Goal: Information Seeking & Learning: Learn about a topic

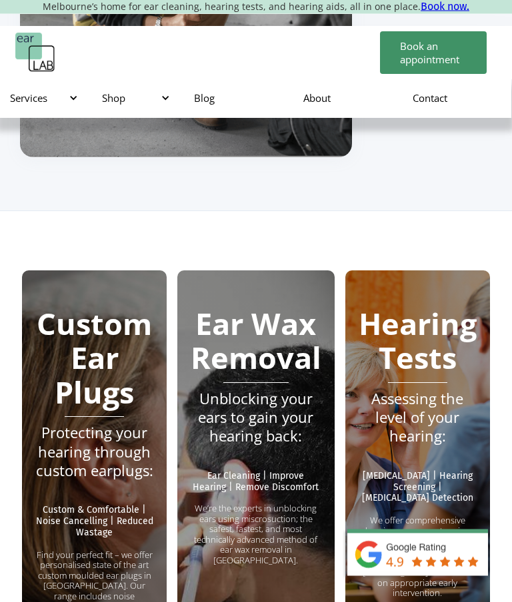
scroll to position [2930, 0]
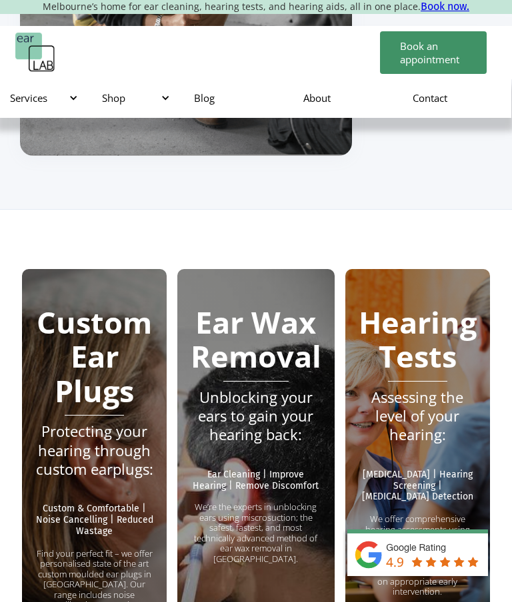
click at [254, 302] on strong "Ear Wax Removal" at bounding box center [256, 339] width 131 height 75
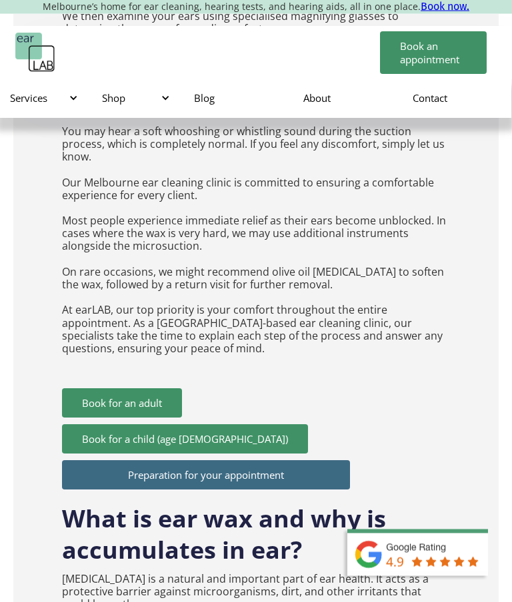
scroll to position [2035, 0]
click at [474, 402] on div "How much is microsuction cleaning? Adults: $120 Seniors 65 and over: $110 Stude…" at bounding box center [255, 301] width 485 height 2800
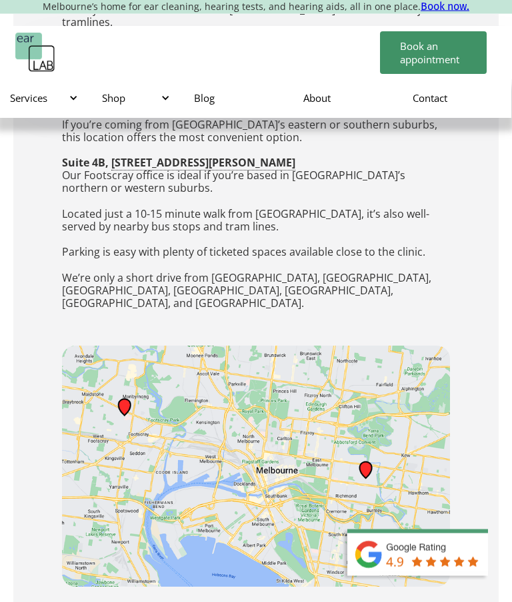
scroll to position [3137, 0]
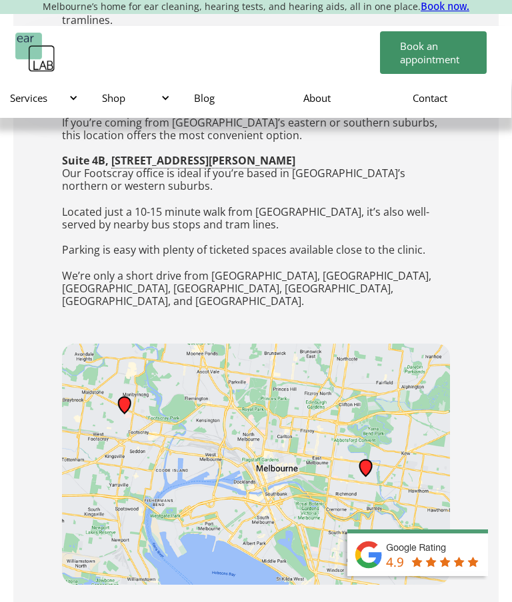
click at [167, 344] on img at bounding box center [256, 464] width 388 height 241
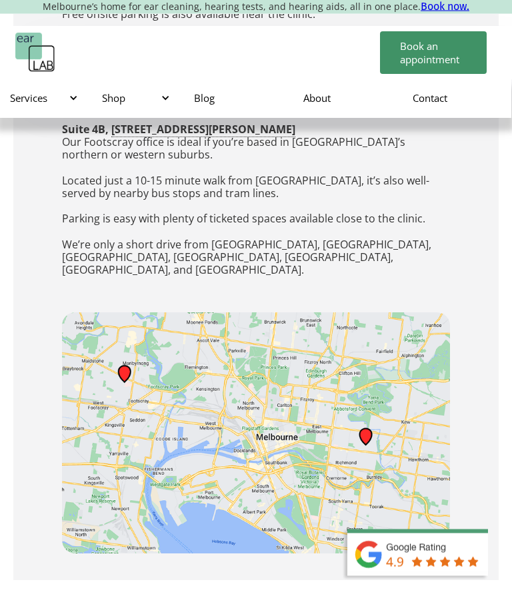
scroll to position [3135, 0]
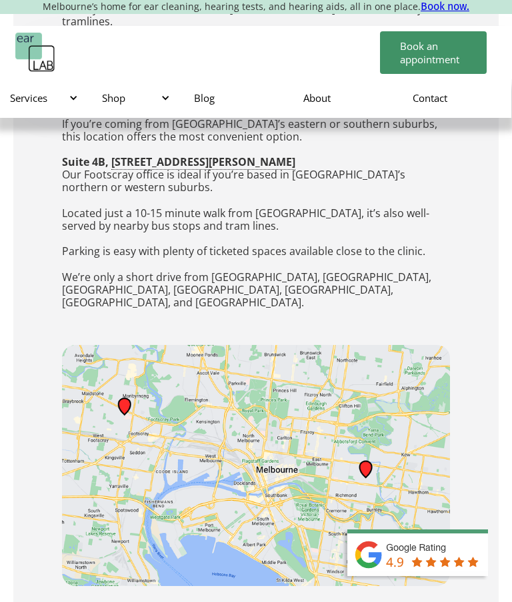
click at [134, 345] on img at bounding box center [256, 465] width 388 height 241
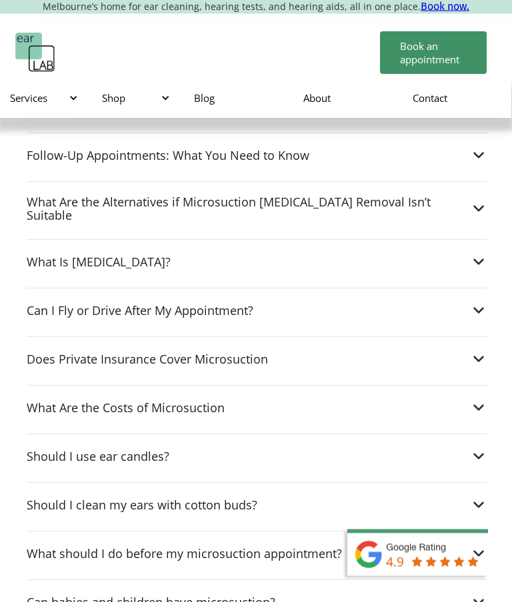
scroll to position [4202, 0]
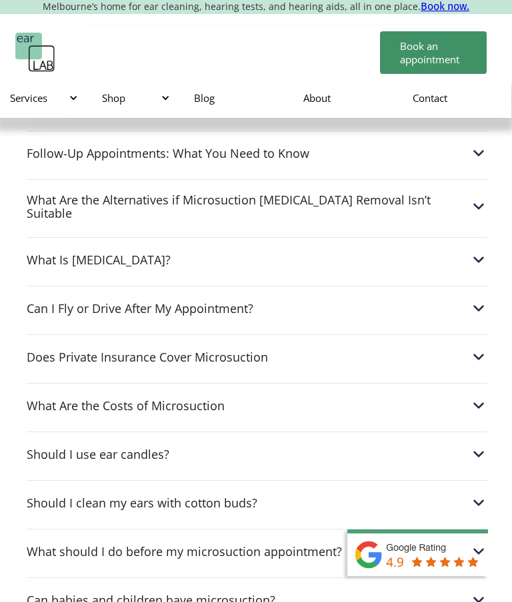
click at [472, 349] on img at bounding box center [478, 357] width 17 height 17
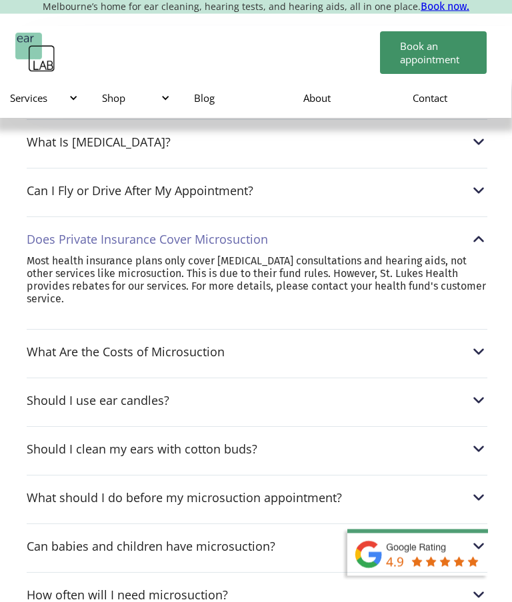
click at [472, 344] on img at bounding box center [478, 352] width 17 height 17
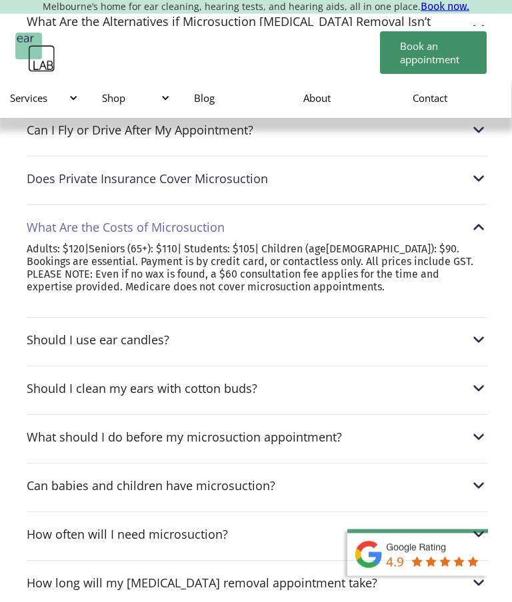
scroll to position [4381, 0]
click at [479, 331] on img at bounding box center [478, 339] width 17 height 17
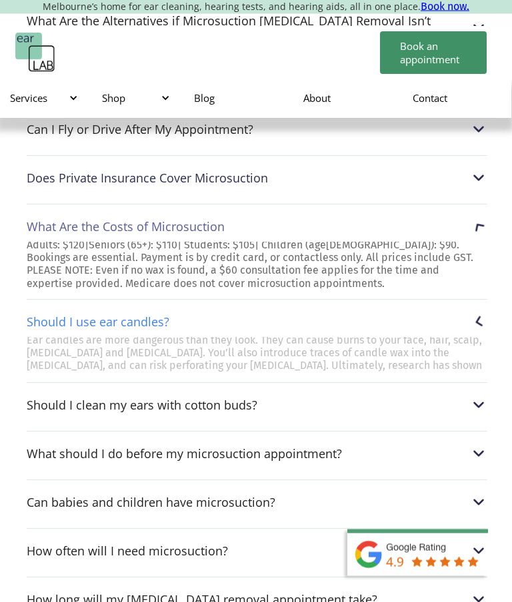
scroll to position [4382, 0]
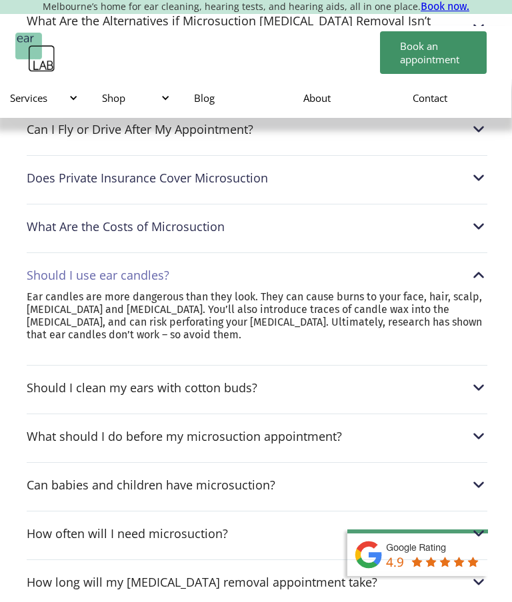
click at [470, 379] on img at bounding box center [478, 387] width 17 height 17
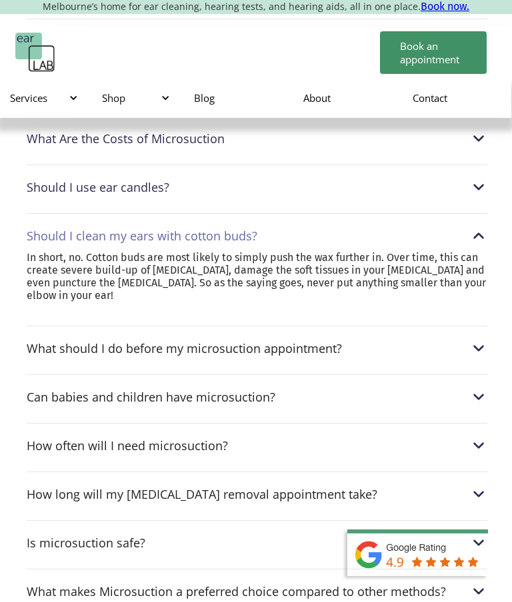
scroll to position [4470, 0]
click at [472, 339] on img at bounding box center [478, 347] width 17 height 17
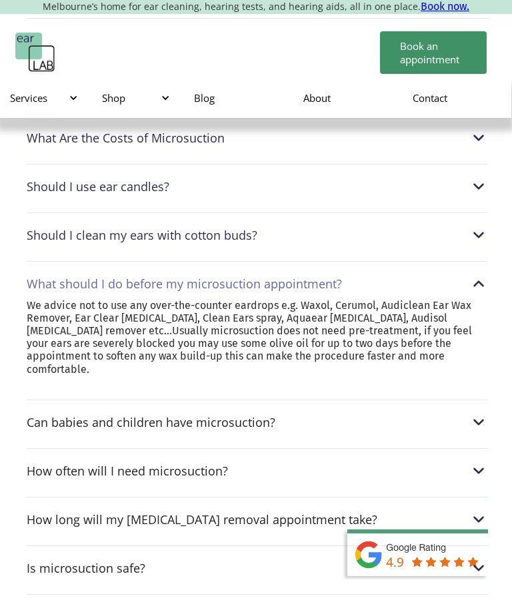
click at [478, 462] on img at bounding box center [478, 470] width 17 height 17
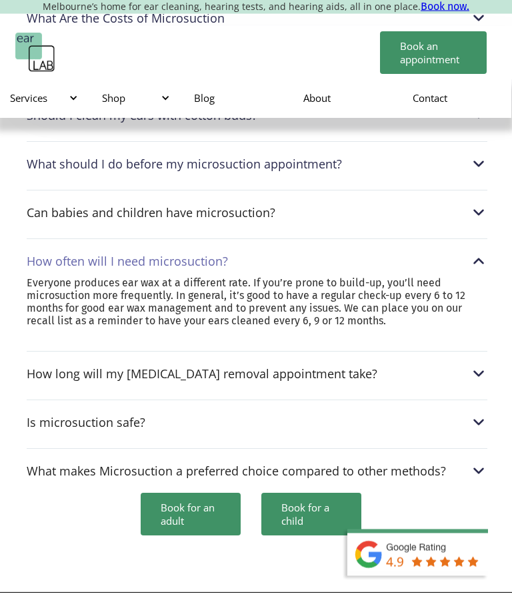
scroll to position [4591, 0]
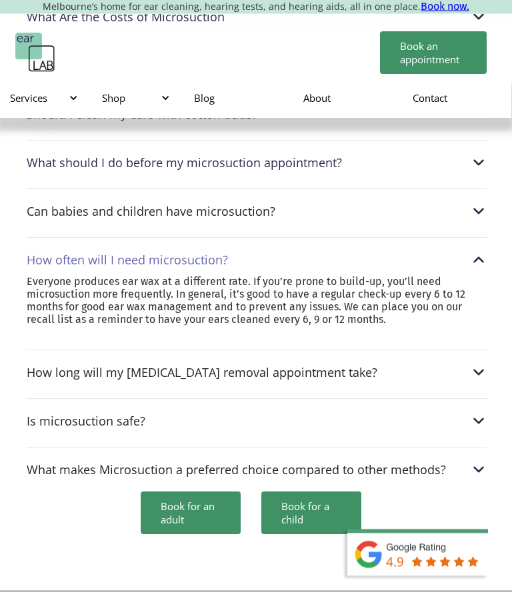
click at [479, 365] on img at bounding box center [478, 373] width 17 height 17
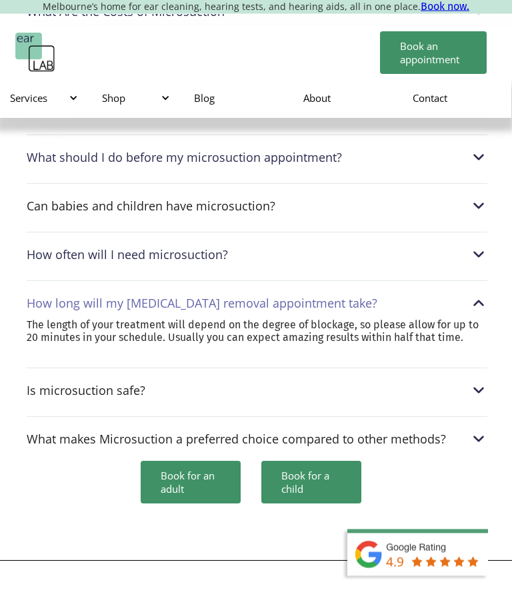
click at [484, 383] on img at bounding box center [478, 391] width 17 height 17
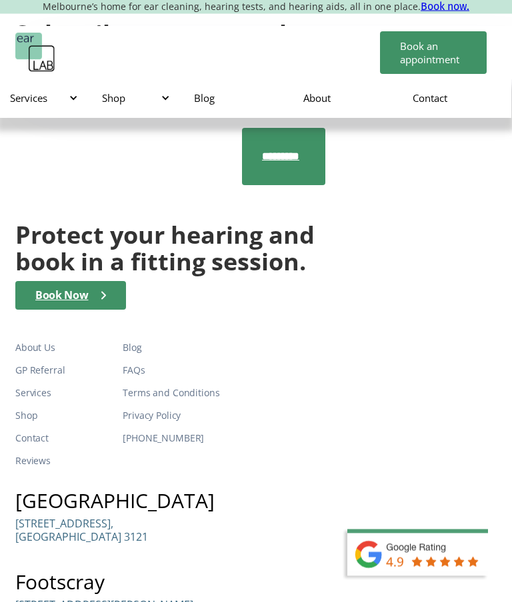
scroll to position [5229, 0]
